Goal: Task Accomplishment & Management: Manage account settings

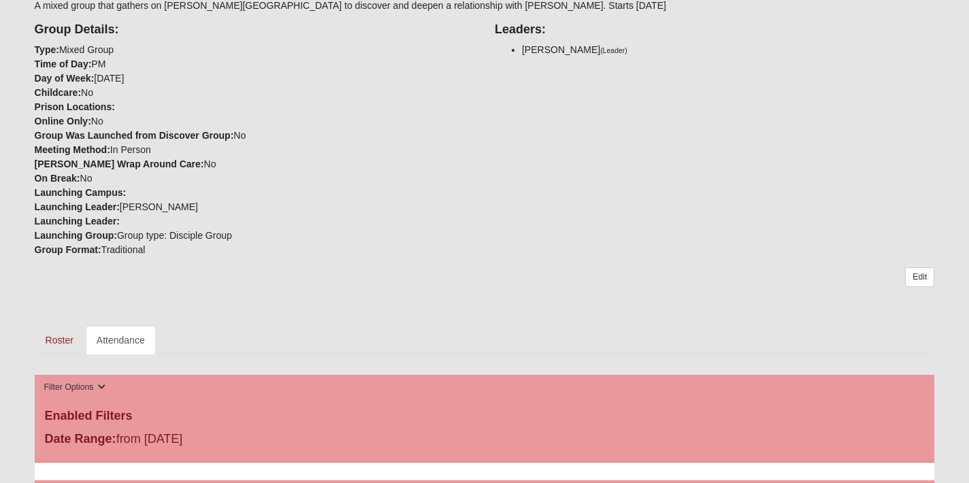
scroll to position [415, 0]
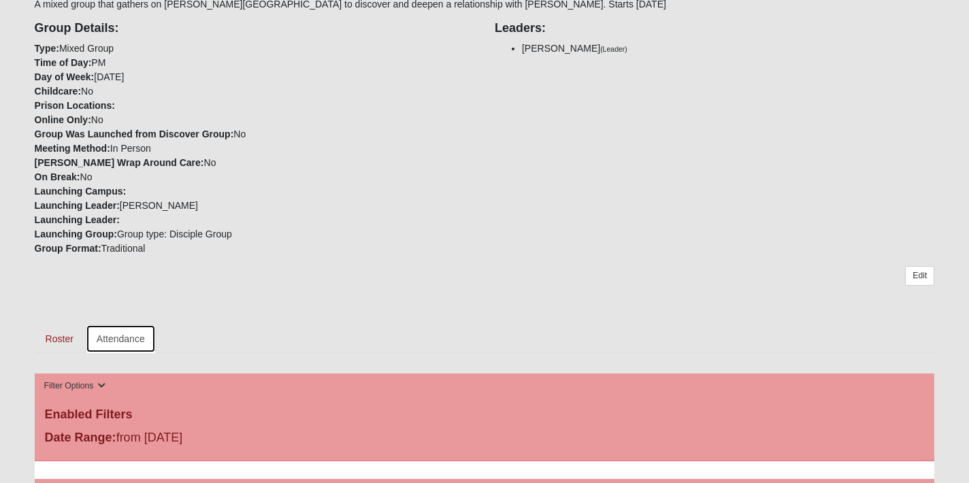
click at [120, 325] on link "Attendance" at bounding box center [121, 339] width 70 height 29
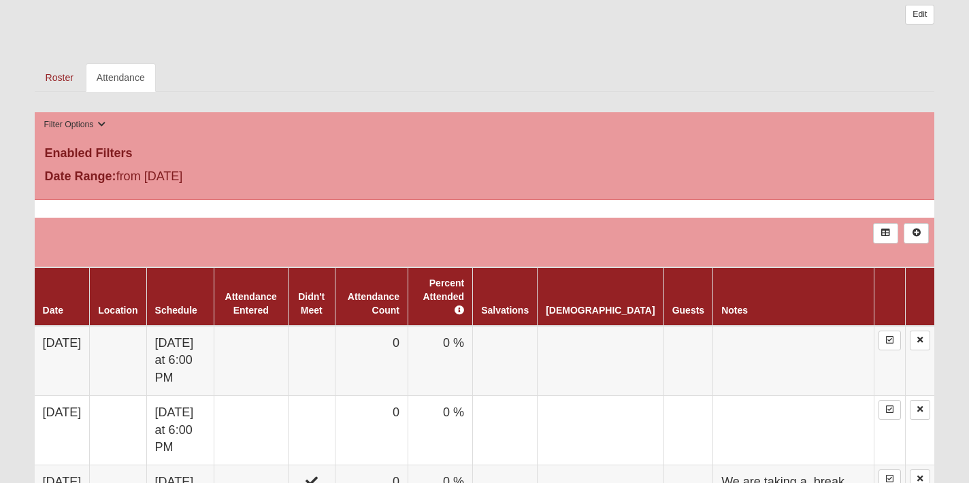
scroll to position [682, 0]
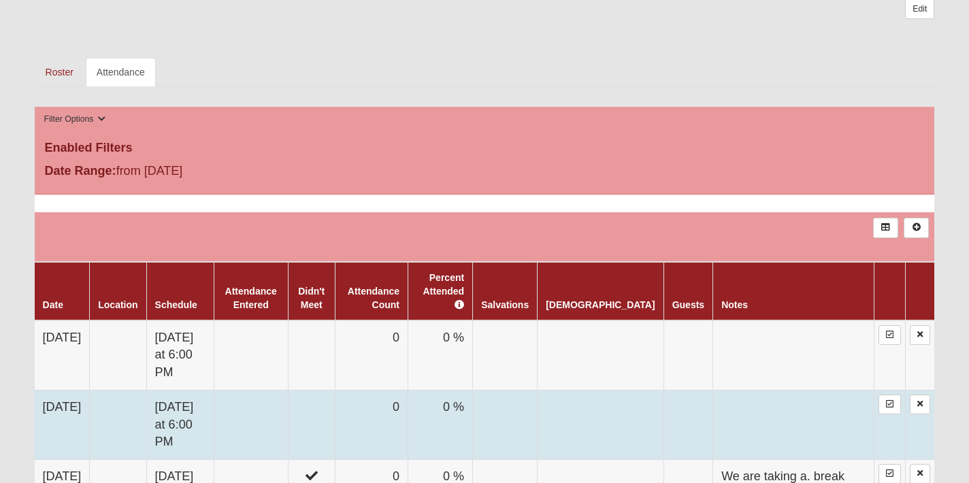
click at [335, 390] on td at bounding box center [311, 424] width 47 height 69
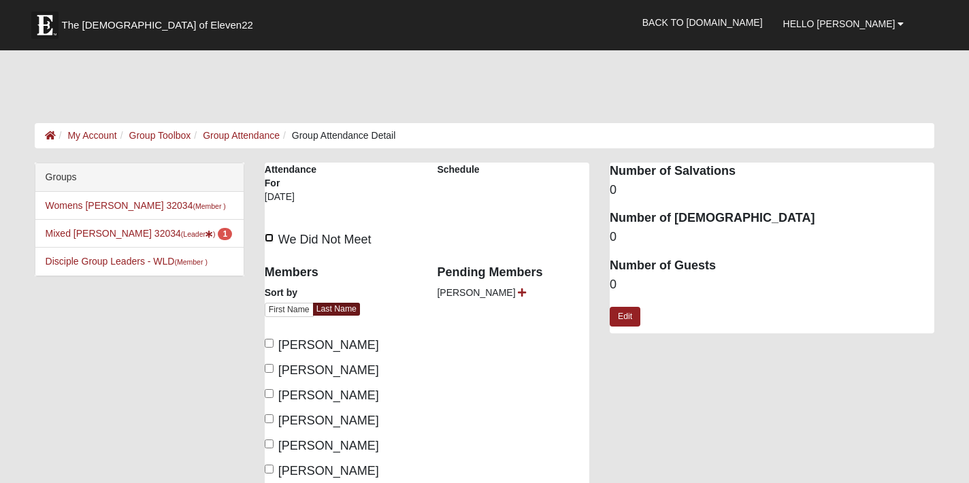
click at [272, 233] on input "We Did Not Meet" at bounding box center [269, 237] width 9 height 9
checkbox input "true"
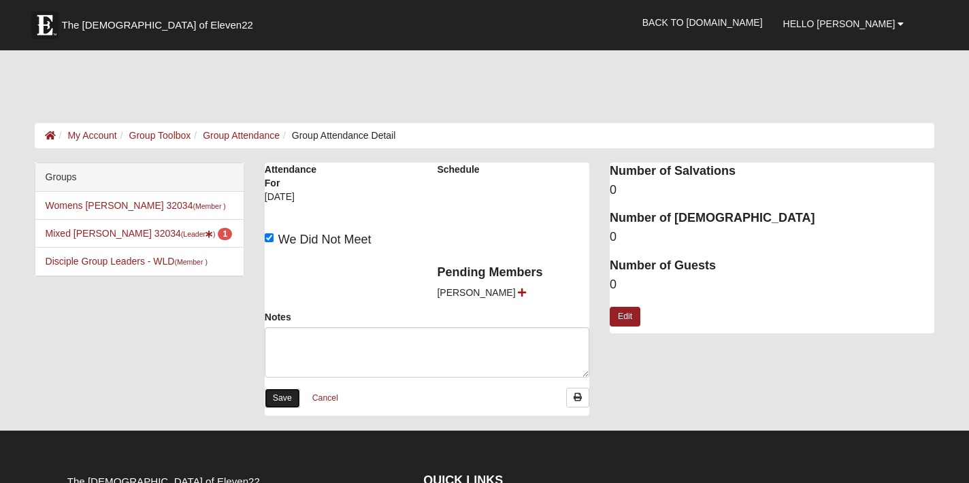
click at [284, 389] on link "Save" at bounding box center [282, 399] width 35 height 20
